Goal: Task Accomplishment & Management: Manage account settings

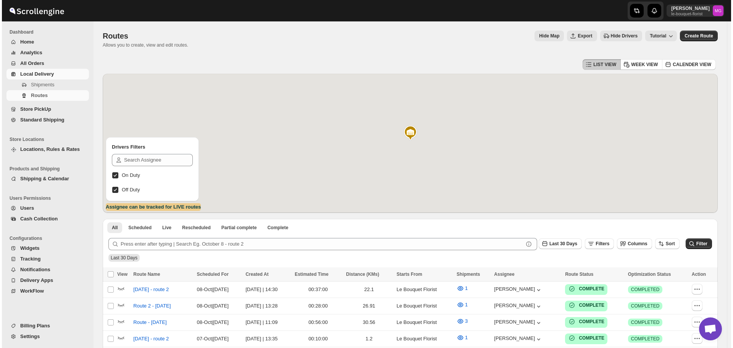
scroll to position [488, 0]
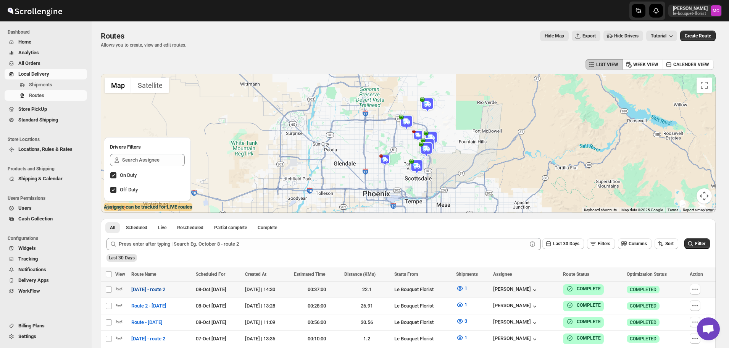
click at [152, 289] on span "[DATE] - route 2" at bounding box center [148, 290] width 34 height 8
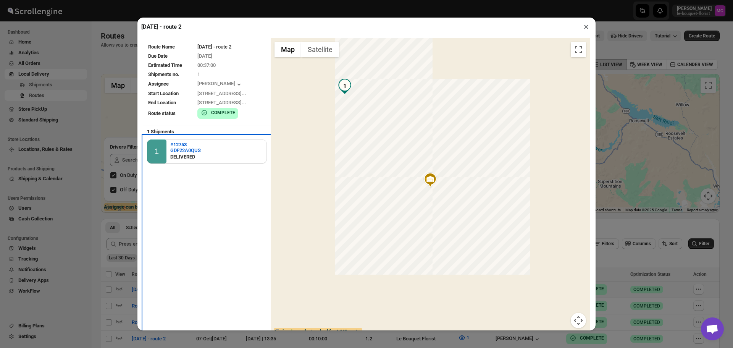
click at [205, 151] on div "1 #12753 GDF22A0QUS DELIVERED" at bounding box center [207, 151] width 120 height 24
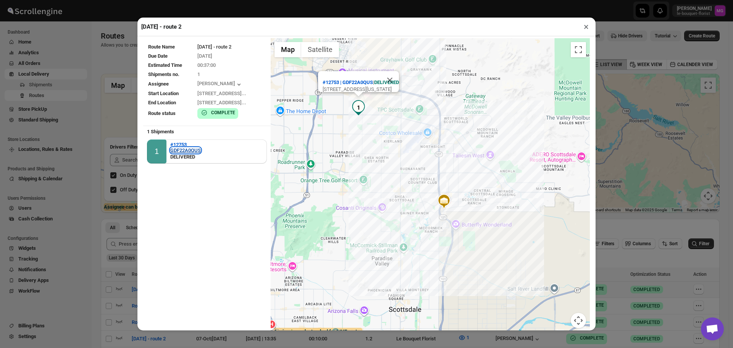
click at [177, 149] on div "GDF22A0QUS" at bounding box center [185, 150] width 31 height 6
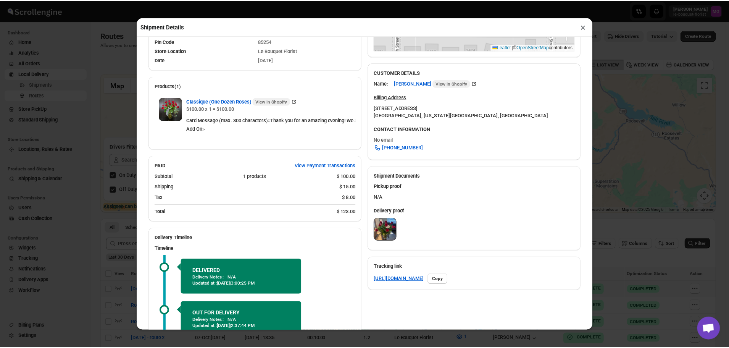
scroll to position [229, 0]
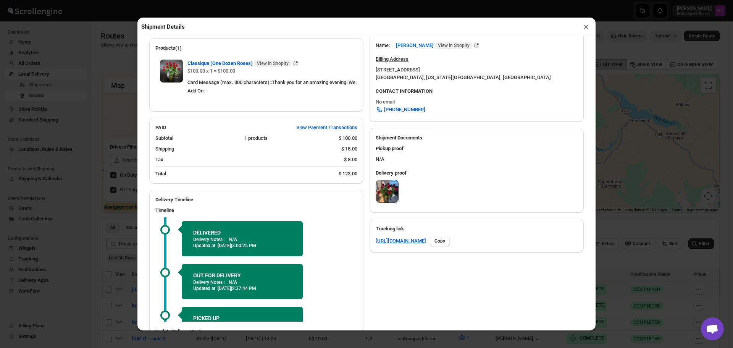
click at [395, 180] on img at bounding box center [387, 191] width 22 height 22
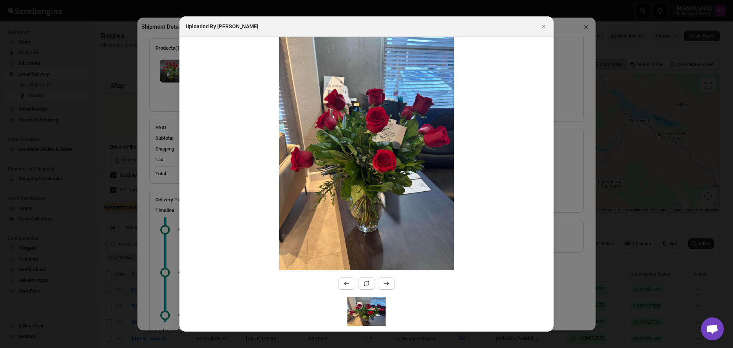
click at [543, 19] on div "Uploaded By Olivia Trott" at bounding box center [366, 26] width 374 height 20
click at [548, 26] on button "Close" at bounding box center [543, 26] width 11 height 11
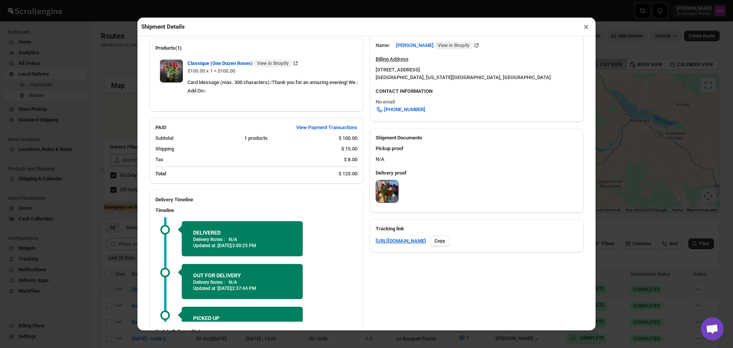
click at [587, 26] on button "×" at bounding box center [586, 26] width 11 height 11
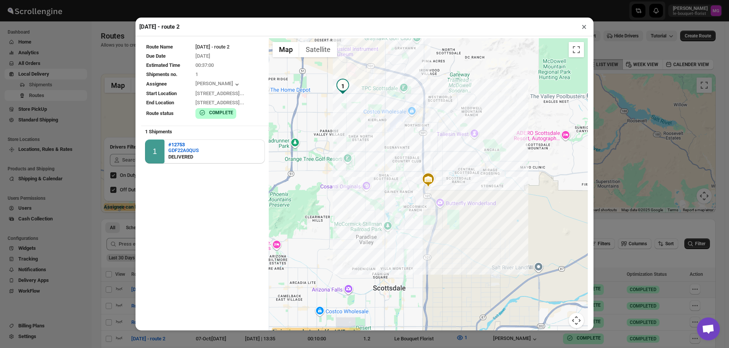
click at [582, 24] on button "×" at bounding box center [584, 26] width 11 height 11
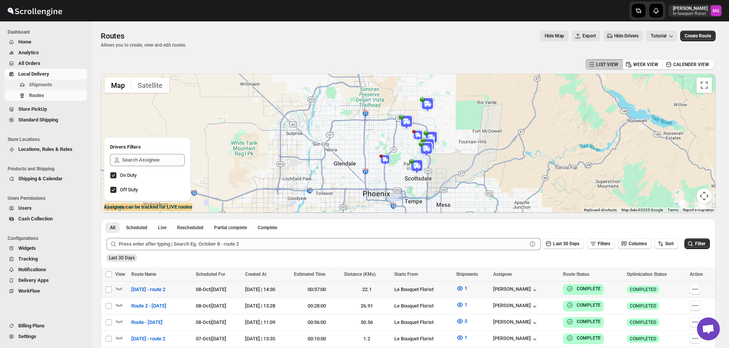
click at [50, 83] on span "Shipments" at bounding box center [40, 85] width 23 height 6
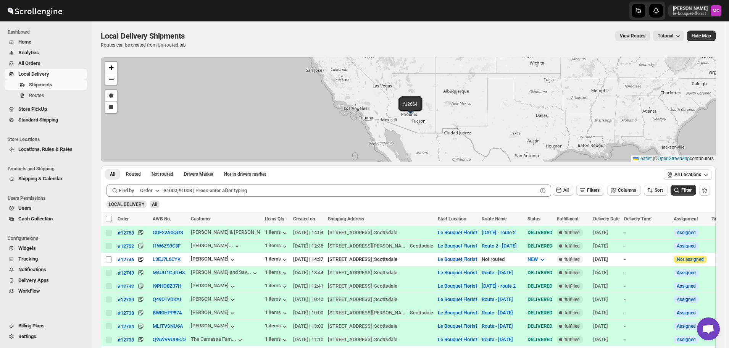
click at [593, 191] on span "Filters" at bounding box center [593, 189] width 13 height 5
click at [585, 217] on icon "button" at bounding box center [582, 221] width 8 height 8
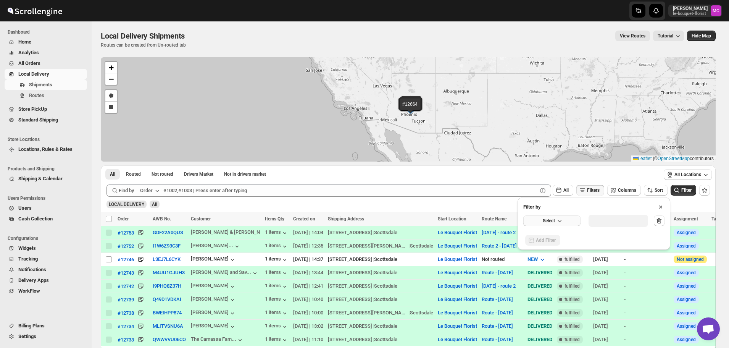
click at [565, 218] on button "Select" at bounding box center [552, 220] width 57 height 11
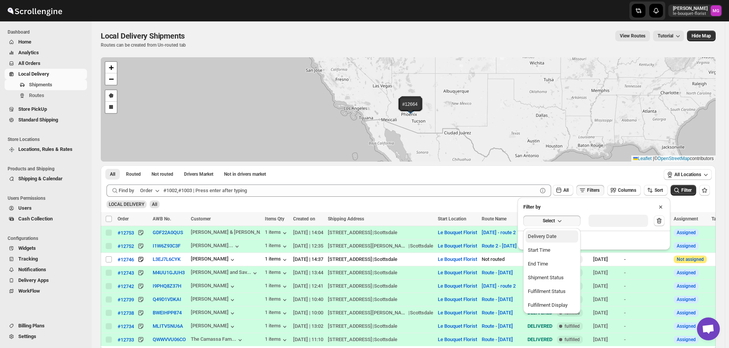
click at [561, 232] on button "Delivery Date" at bounding box center [552, 236] width 53 height 12
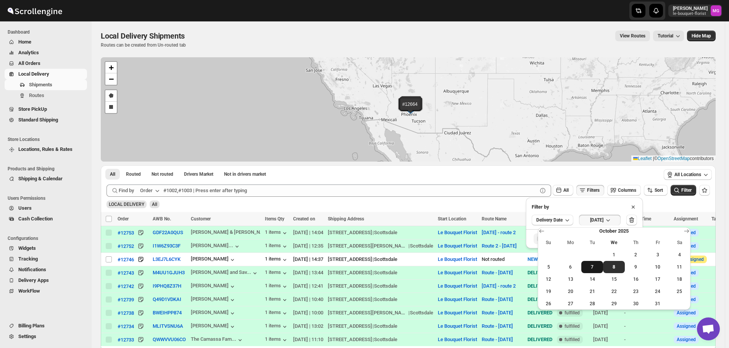
click at [598, 269] on span "7" at bounding box center [593, 267] width 16 height 6
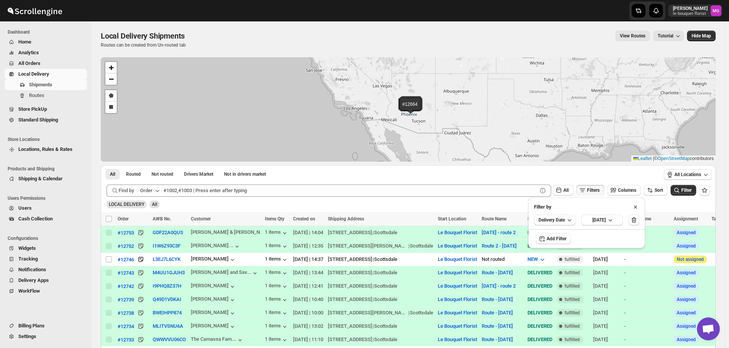
click at [681, 189] on icon "submit" at bounding box center [677, 190] width 8 height 8
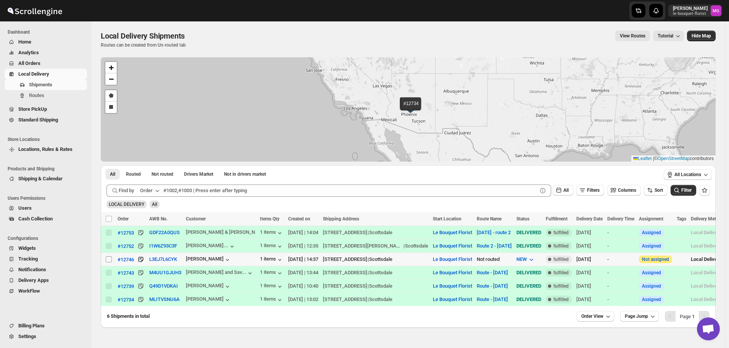
click at [107, 260] on input "Select shipment" at bounding box center [109, 259] width 6 height 6
checkbox input "true"
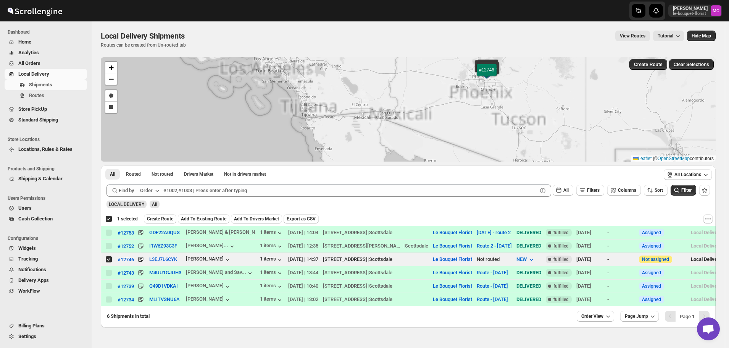
drag, startPoint x: 475, startPoint y: 133, endPoint x: 470, endPoint y: 134, distance: 4.4
click at [472, 134] on div "#12753 #12752 #12743 #12739 #12734 #12746 + − Draw a polygon Draw a rectangle L…" at bounding box center [408, 109] width 615 height 104
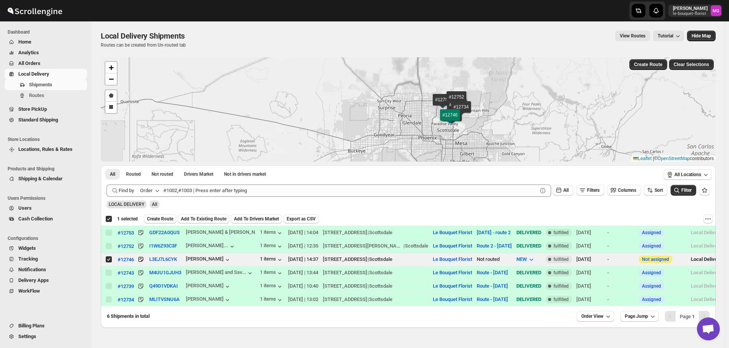
drag, startPoint x: 497, startPoint y: 118, endPoint x: 486, endPoint y: 121, distance: 11.8
click at [497, 119] on div "#12753 #12752 #12743 #12739 #12734 #12746 + − Draw a polygon Draw a rectangle L…" at bounding box center [408, 109] width 615 height 104
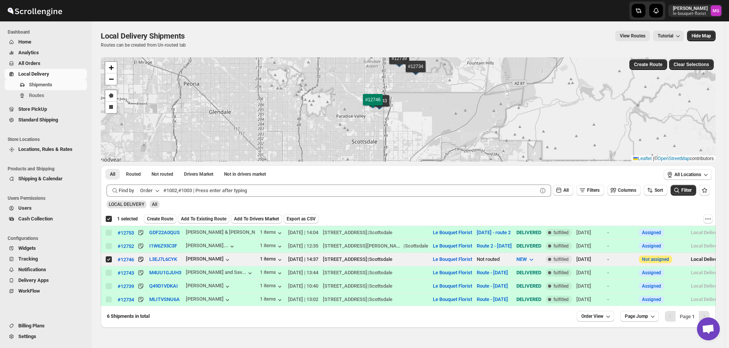
drag, startPoint x: 407, startPoint y: 133, endPoint x: 413, endPoint y: 139, distance: 8.6
click at [413, 139] on div "#12753 #12752 #12743 #12739 #12734 #12746 + − Draw a polygon Draw a rectangle L…" at bounding box center [408, 109] width 615 height 104
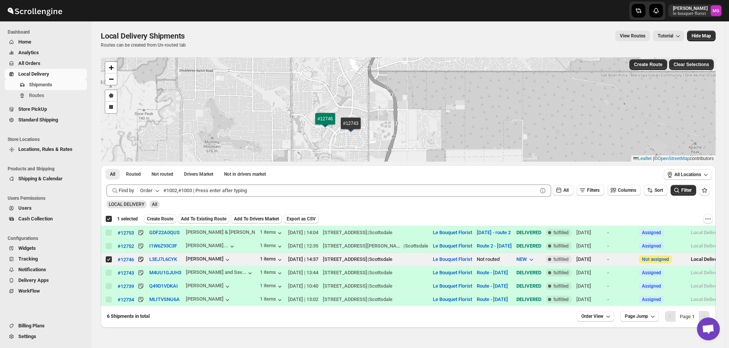
drag, startPoint x: 414, startPoint y: 99, endPoint x: 316, endPoint y: 100, distance: 98.1
click at [316, 100] on div "#12753 #12752 #12743 #12739 #12734 #12746 + − Draw a polygon Draw a rectangle L…" at bounding box center [408, 109] width 615 height 104
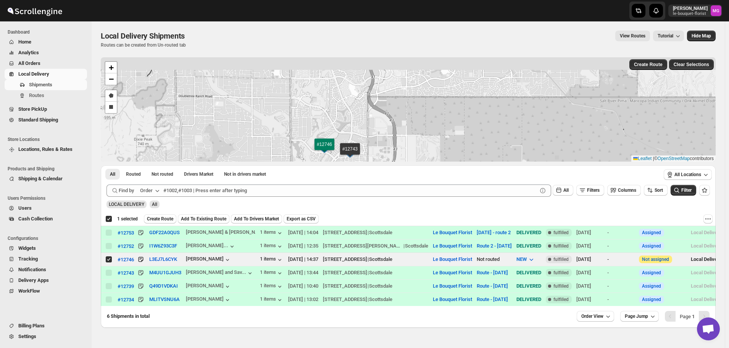
drag, startPoint x: 480, startPoint y: 69, endPoint x: 479, endPoint y: 89, distance: 19.5
click at [479, 89] on div "#12753 #12752 #12743 #12739 #12734 #12746 + − Draw a polygon Draw a rectangle L…" at bounding box center [408, 109] width 615 height 104
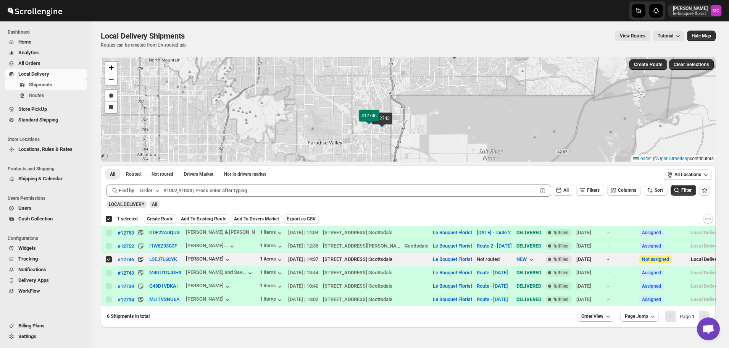
drag, startPoint x: 441, startPoint y: 111, endPoint x: 389, endPoint y: 102, distance: 52.6
click at [425, 89] on div "#12753 #12752 #12743 #12739 #12734 #12746 + − Draw a polygon Draw a rectangle L…" at bounding box center [408, 109] width 615 height 104
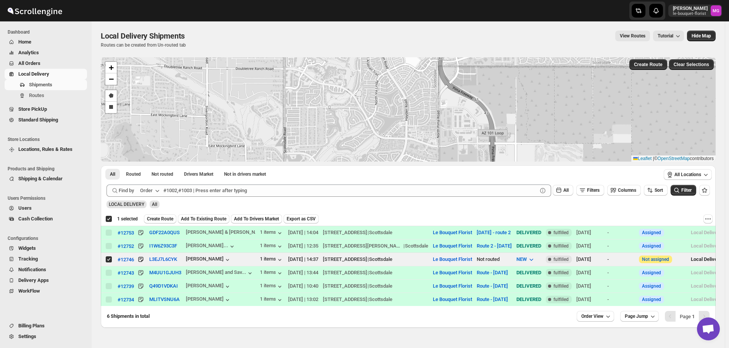
drag, startPoint x: 433, startPoint y: 113, endPoint x: 432, endPoint y: 139, distance: 26.8
click at [432, 139] on div "#12753 #12752 #12743 #12739 #12734 #12746 + − Draw a polygon Draw a rectangle L…" at bounding box center [408, 109] width 615 height 104
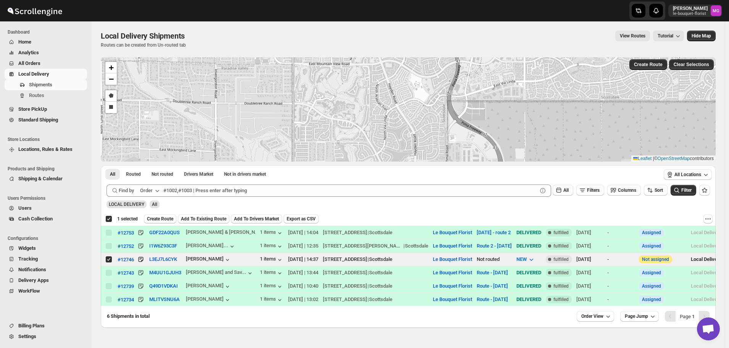
drag, startPoint x: 430, startPoint y: 121, endPoint x: 433, endPoint y: 133, distance: 12.6
click at [433, 133] on div "#12753 #12752 #12743 #12739 #12734 #12746 + − Draw a polygon Draw a rectangle L…" at bounding box center [408, 109] width 615 height 104
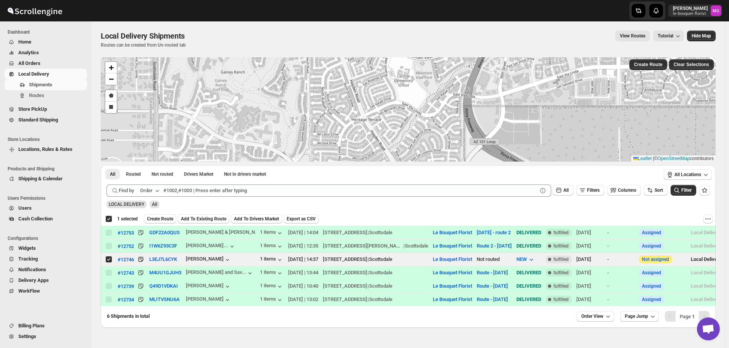
click at [471, 115] on div "#12753 #12752 #12743 #12739 #12734 #12746 + − Draw a polygon Draw a rectangle L…" at bounding box center [408, 109] width 615 height 104
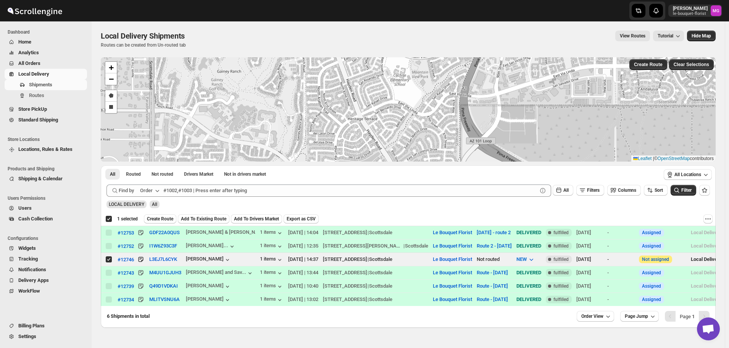
drag, startPoint x: 437, startPoint y: 101, endPoint x: 433, endPoint y: 100, distance: 3.9
click at [433, 100] on div "#12753 #12752 #12743 #12739 #12734 #12746 + − Draw a polygon Draw a rectangle L…" at bounding box center [408, 109] width 615 height 104
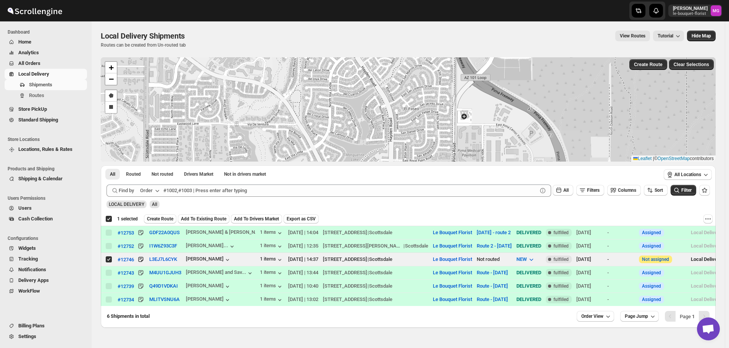
drag, startPoint x: 437, startPoint y: 124, endPoint x: 432, endPoint y: 61, distance: 63.6
click at [432, 61] on div "#12753 #12752 #12743 #12739 #12734 #12746 + − Draw a polygon Draw a rectangle L…" at bounding box center [408, 109] width 615 height 104
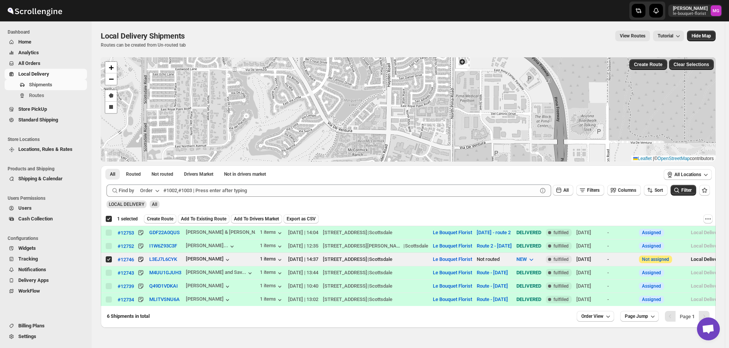
drag, startPoint x: 439, startPoint y: 122, endPoint x: 437, endPoint y: 67, distance: 55.0
click at [437, 67] on div "#12753 #12752 #12743 #12739 #12734 #12746 + − Draw a polygon Draw a rectangle L…" at bounding box center [408, 109] width 615 height 104
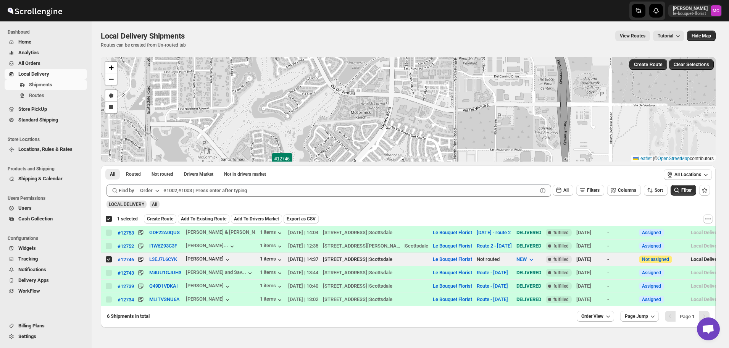
drag, startPoint x: 431, startPoint y: 124, endPoint x: 434, endPoint y: 87, distance: 37.2
click at [434, 87] on div "#12753 #12752 #12743 #12739 #12734 #12746 + − Draw a polygon Draw a rectangle L…" at bounding box center [408, 109] width 615 height 104
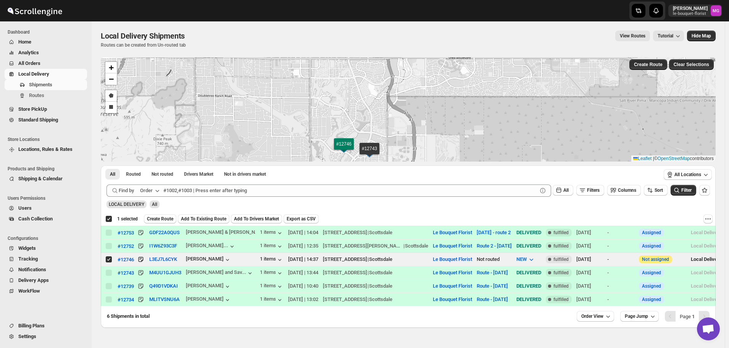
drag, startPoint x: 414, startPoint y: 126, endPoint x: 414, endPoint y: 132, distance: 5.8
click at [414, 132] on div "#12753 #12752 #12743 #12739 #12734 #12746 + − Draw a polygon Draw a rectangle L…" at bounding box center [408, 109] width 615 height 104
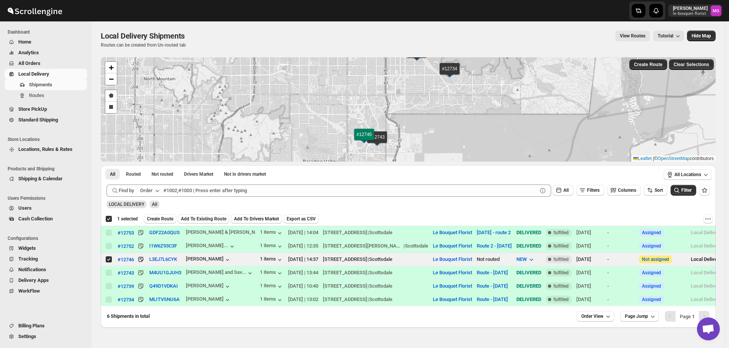
click at [407, 124] on div "#12753 #12752 #12743 #12739 #12734 #12746 + − Draw a polygon Draw a rectangle L…" at bounding box center [408, 109] width 615 height 104
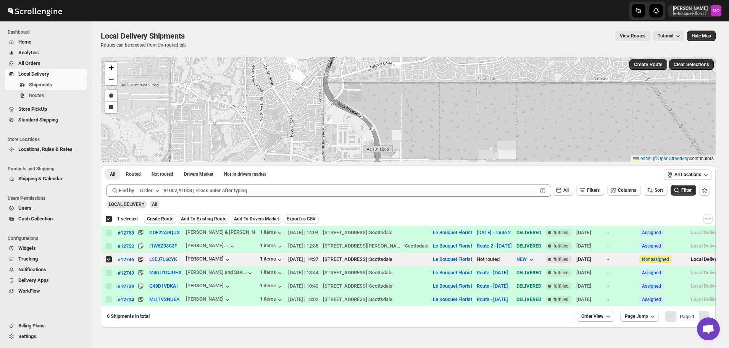
click at [158, 218] on span "Create Route" at bounding box center [160, 219] width 26 height 6
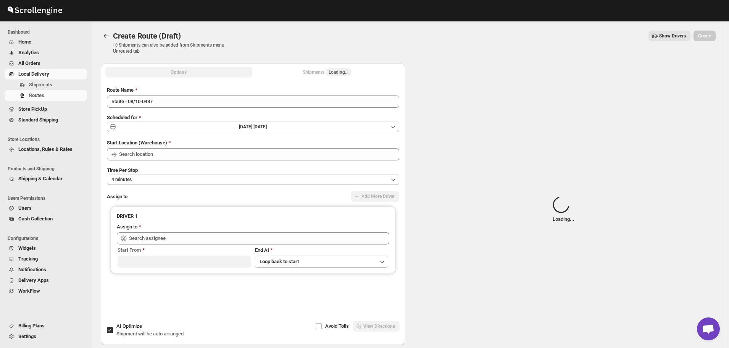
type input "Le Bouquet Florist"
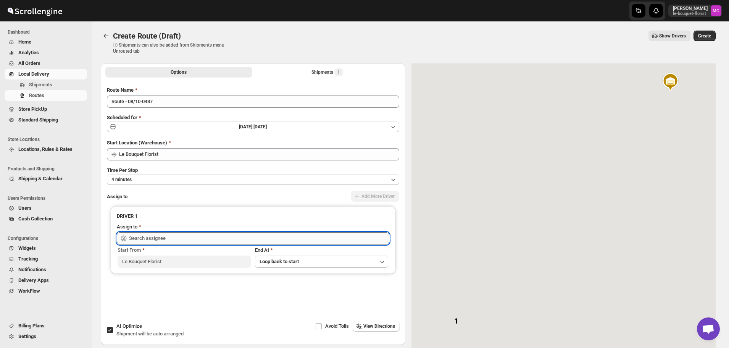
click at [163, 238] on input "text" at bounding box center [259, 238] width 260 height 12
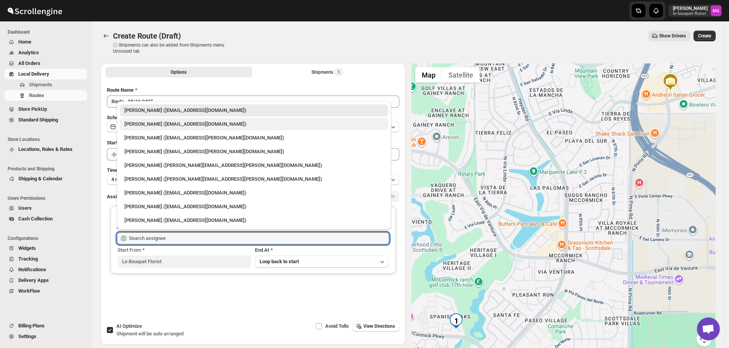
click at [168, 128] on div "Olivia Trott (oetrott@gmail.com)" at bounding box center [254, 124] width 268 height 12
type input "Olivia Trott (oetrott@gmail.com)"
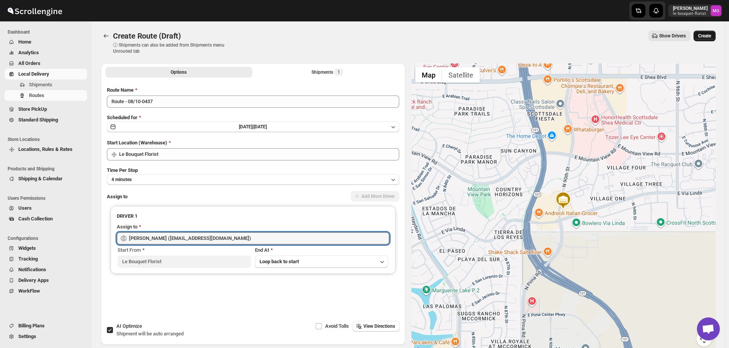
click at [711, 37] on span "Create" at bounding box center [704, 36] width 13 height 6
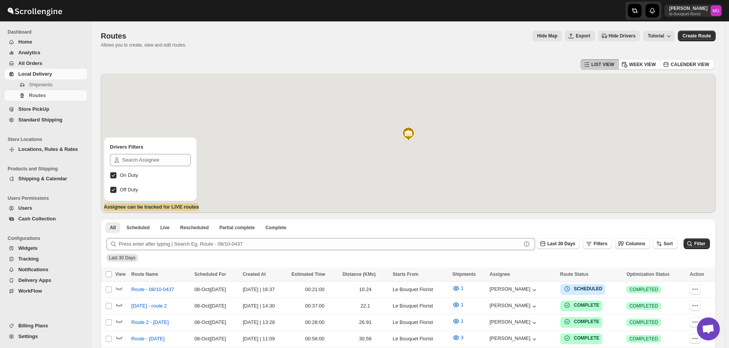
scroll to position [488, 0]
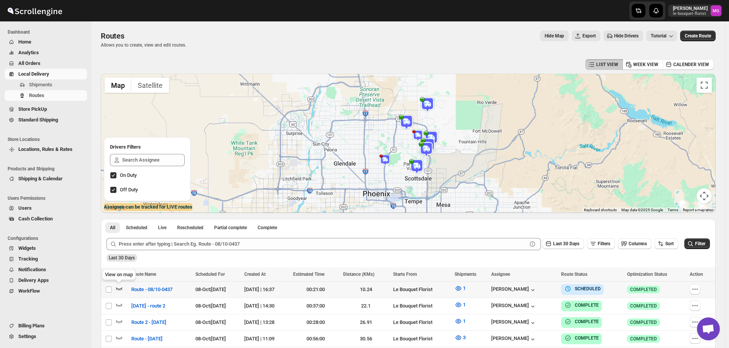
click at [116, 288] on icon "button" at bounding box center [119, 289] width 6 height 3
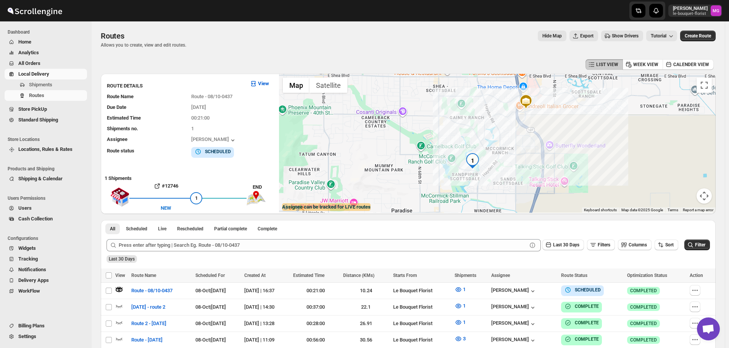
drag, startPoint x: 438, startPoint y: 176, endPoint x: 405, endPoint y: 123, distance: 62.2
click at [405, 123] on div at bounding box center [497, 143] width 437 height 139
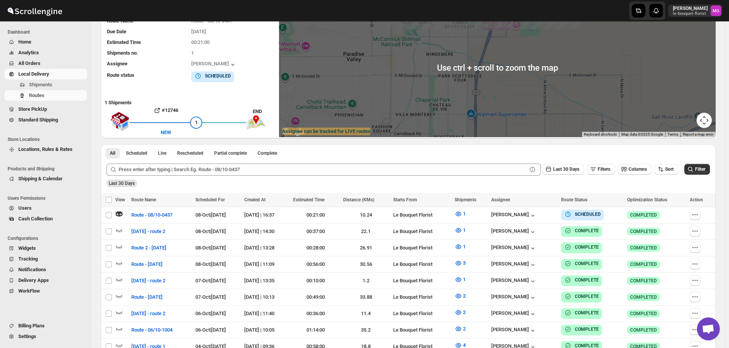
scroll to position [115, 0]
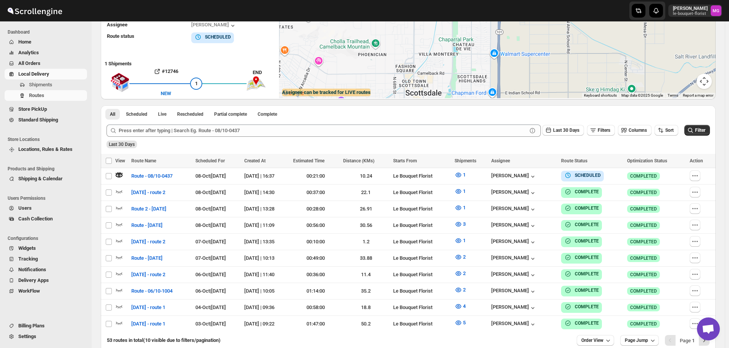
drag, startPoint x: 433, startPoint y: 79, endPoint x: 450, endPoint y: 39, distance: 43.8
click at [450, 39] on div at bounding box center [497, 28] width 437 height 139
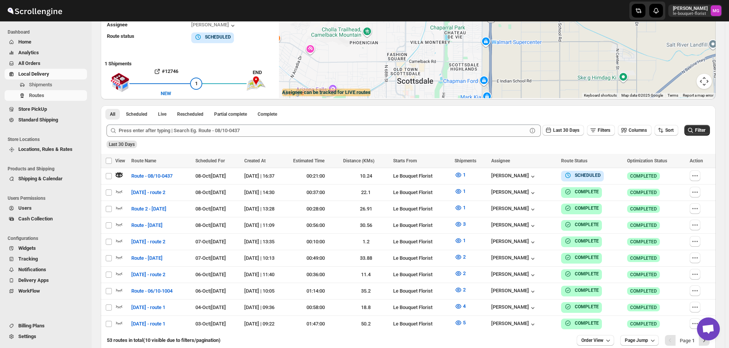
drag, startPoint x: 440, startPoint y: 65, endPoint x: 444, endPoint y: 86, distance: 21.3
click at [444, 90] on div at bounding box center [497, 28] width 437 height 139
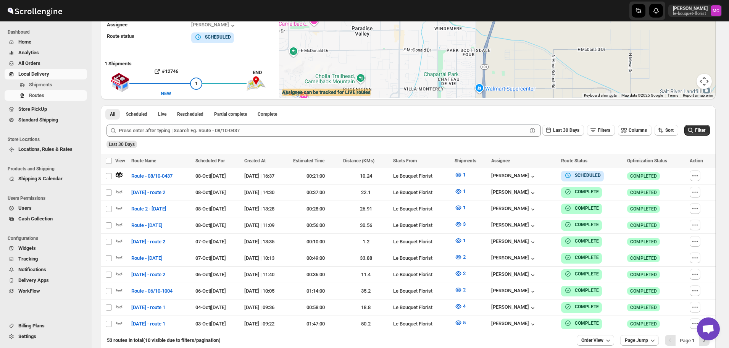
drag, startPoint x: 435, startPoint y: 84, endPoint x: 429, endPoint y: 94, distance: 11.5
click at [430, 93] on div at bounding box center [497, 28] width 437 height 139
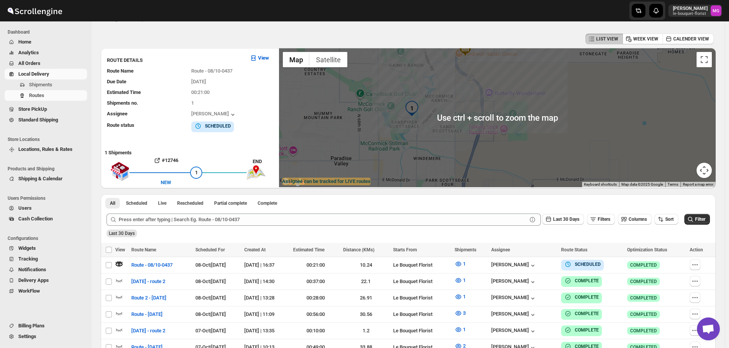
scroll to position [38, 0]
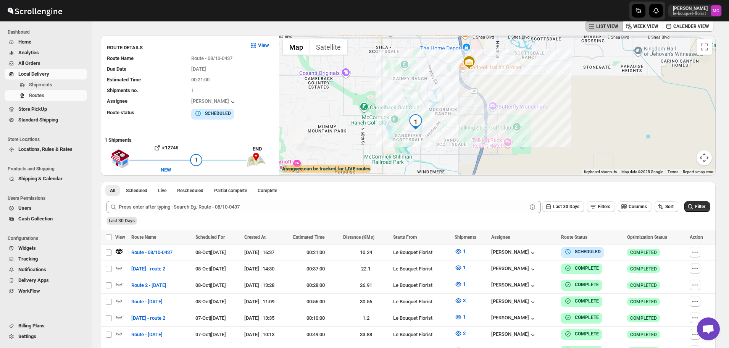
drag, startPoint x: 534, startPoint y: 106, endPoint x: 538, endPoint y: 134, distance: 28.9
click at [538, 134] on div at bounding box center [497, 105] width 437 height 139
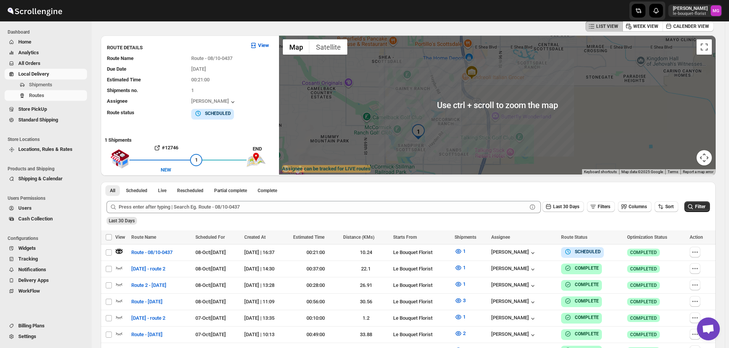
scroll to position [0, 0]
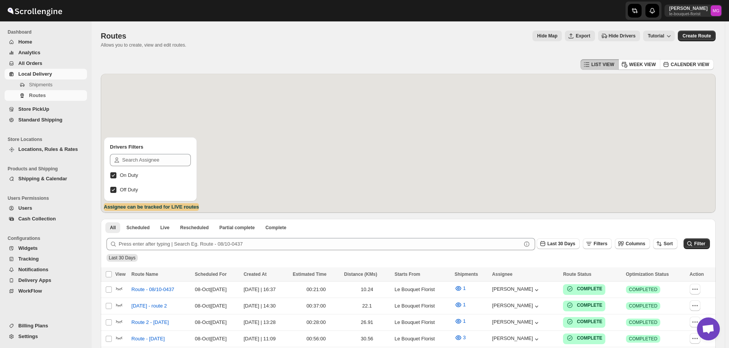
scroll to position [488, 0]
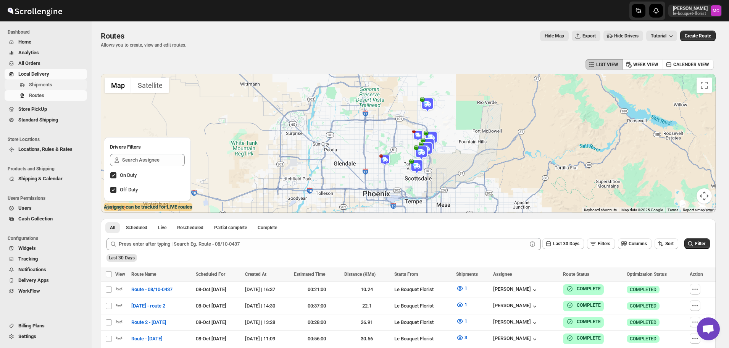
click at [60, 80] on button "Shipments" at bounding box center [46, 84] width 82 height 11
